Goal: Task Accomplishment & Management: Manage account settings

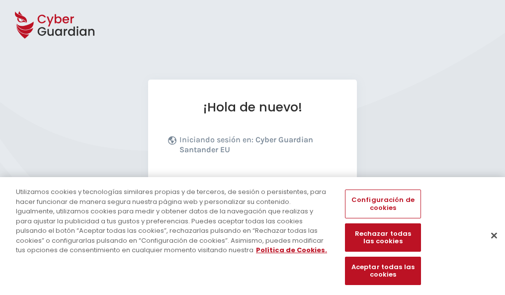
scroll to position [122, 0]
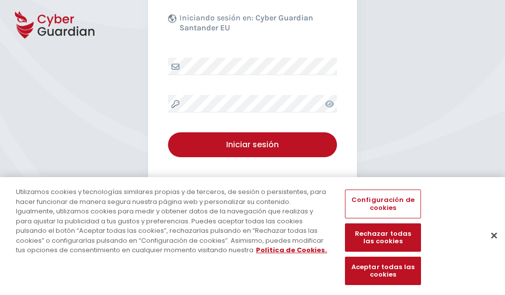
click at [490, 246] on button "Cerrar" at bounding box center [495, 235] width 22 height 22
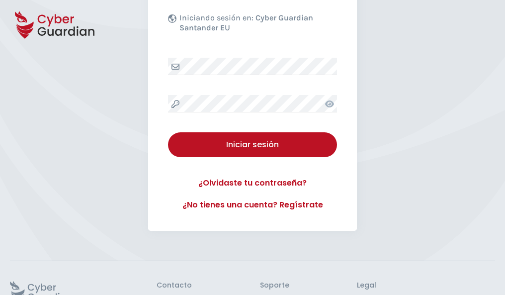
click at [168, 132] on button "Iniciar sesión" at bounding box center [252, 144] width 169 height 25
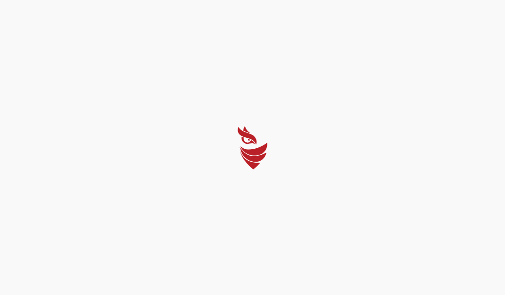
scroll to position [0, 0]
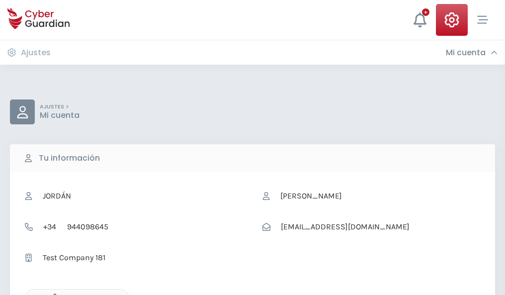
click at [52, 294] on icon "button" at bounding box center [52, 298] width 8 height 8
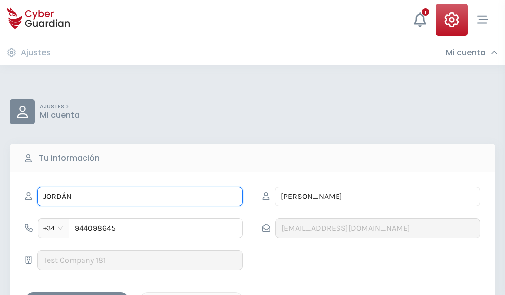
click at [140, 197] on input "JORDÁN" at bounding box center [139, 197] width 205 height 20
type input "J"
type input "Alberto"
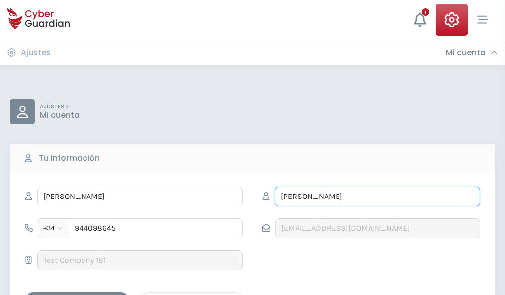
click at [378, 197] on input "MARCO" at bounding box center [377, 197] width 205 height 20
type input "M"
type input "Benavides"
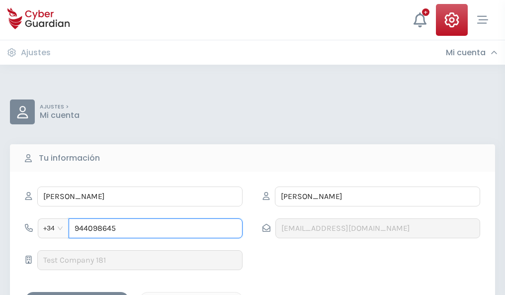
click at [156, 228] on input "944098645" at bounding box center [156, 228] width 174 height 20
type input "9"
type input "949372230"
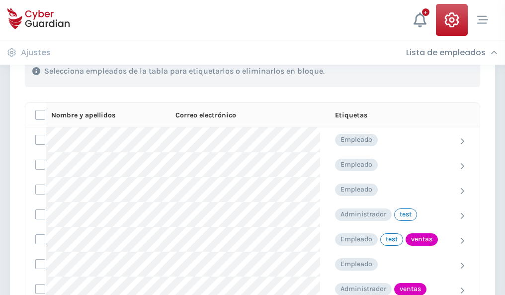
scroll to position [451, 0]
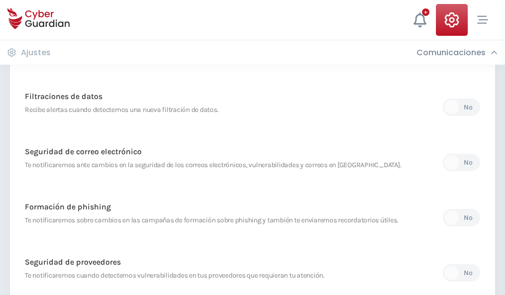
scroll to position [524, 0]
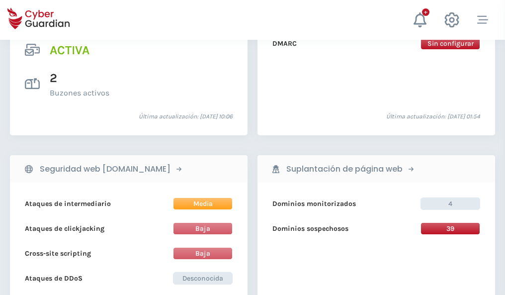
scroll to position [1011, 0]
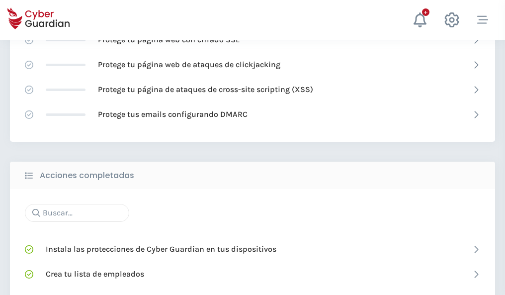
scroll to position [663, 0]
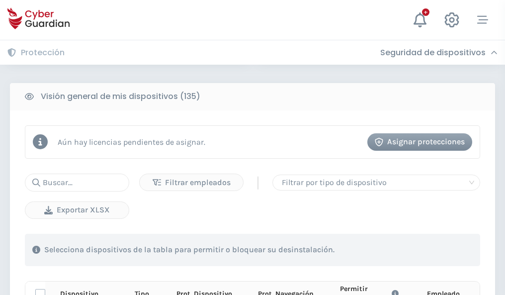
scroll to position [879, 0]
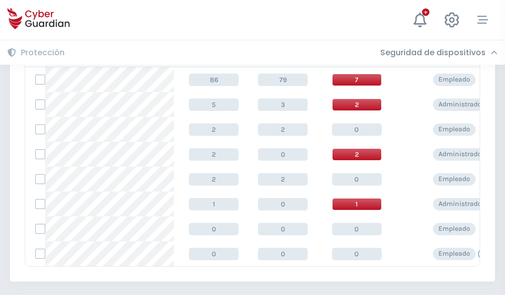
scroll to position [462, 0]
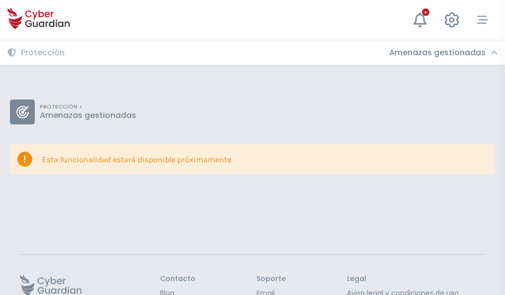
scroll to position [65, 0]
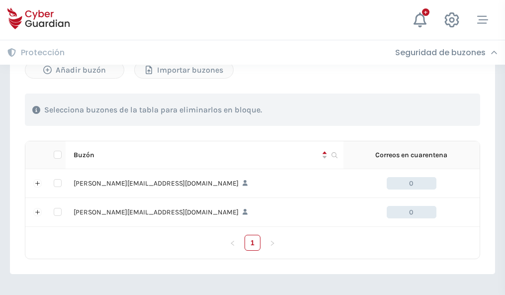
scroll to position [432, 0]
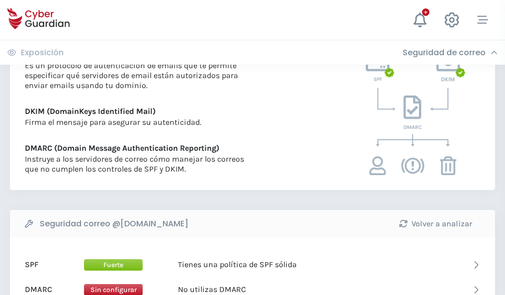
scroll to position [537, 0]
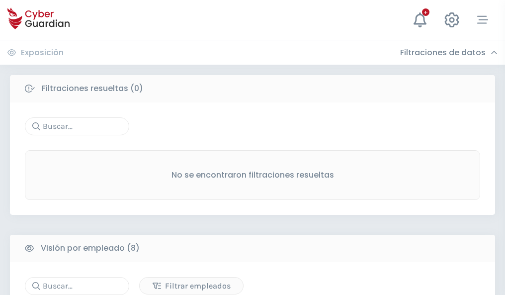
scroll to position [848, 0]
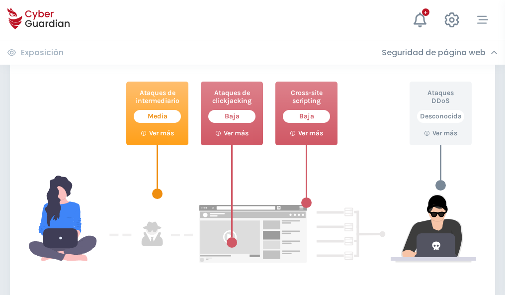
scroll to position [542, 0]
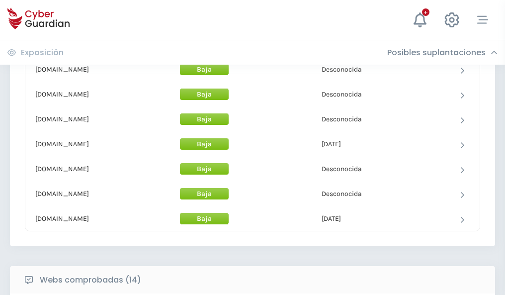
scroll to position [970, 0]
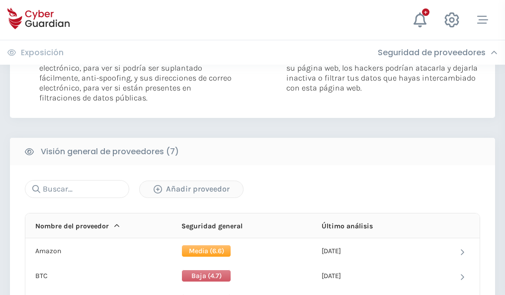
scroll to position [666, 0]
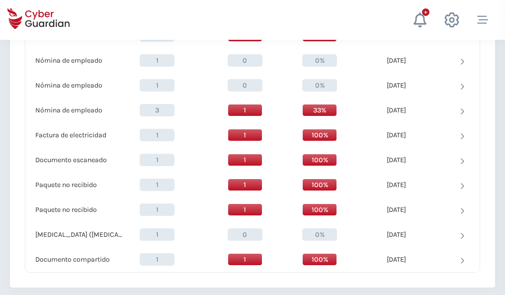
scroll to position [1031, 0]
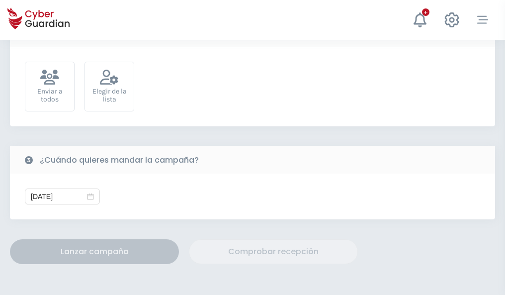
scroll to position [364, 0]
